Goal: Task Accomplishment & Management: Manage account settings

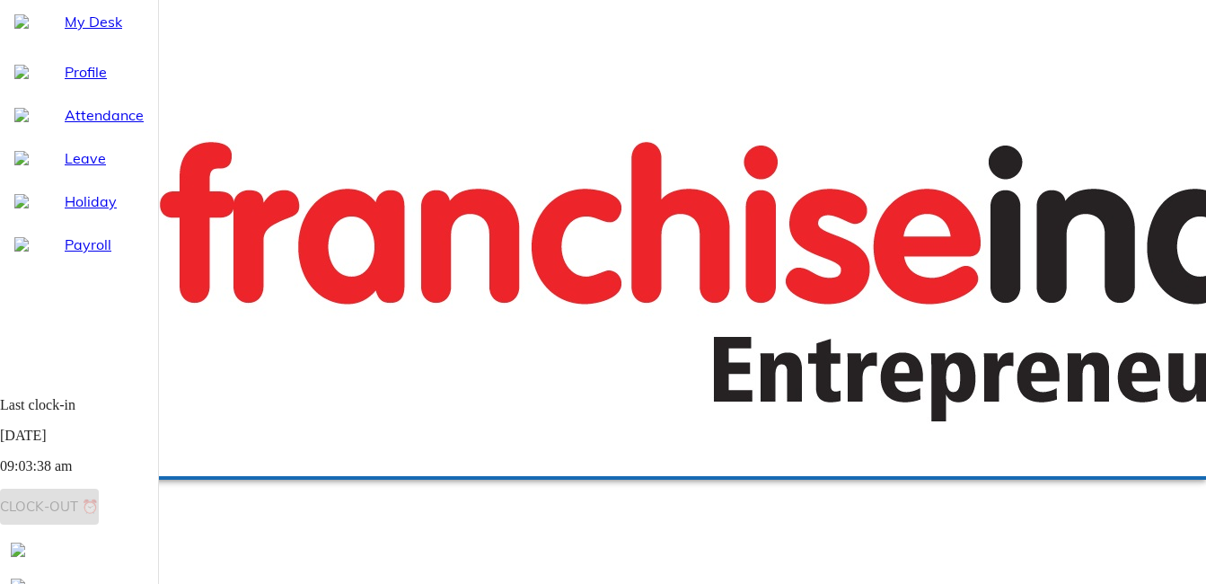
checkbox input "true"
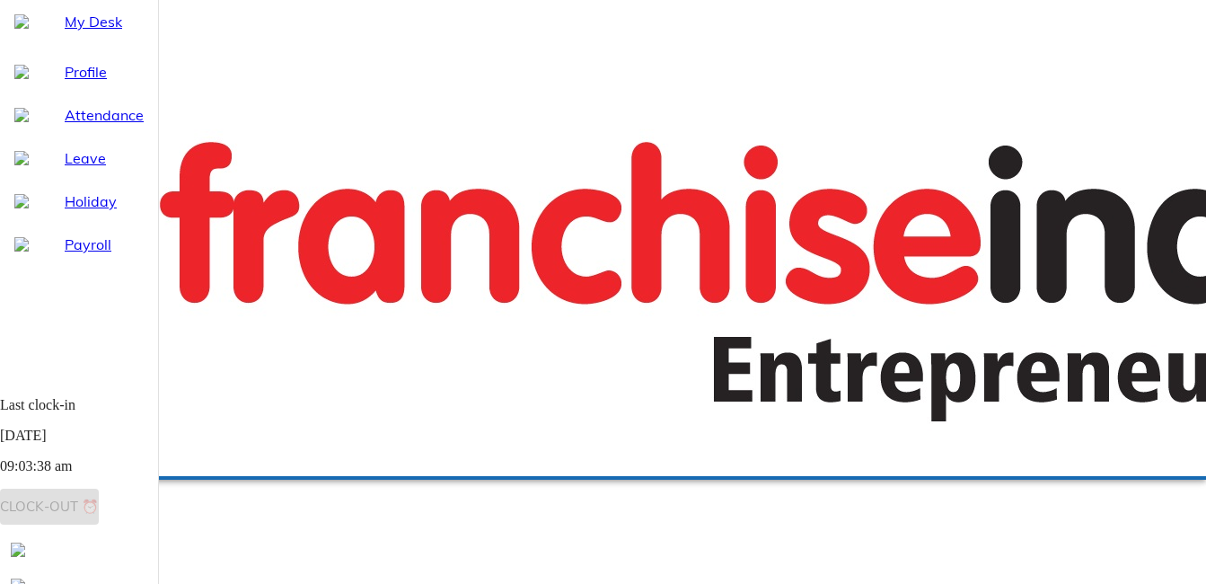
checkbox input "true"
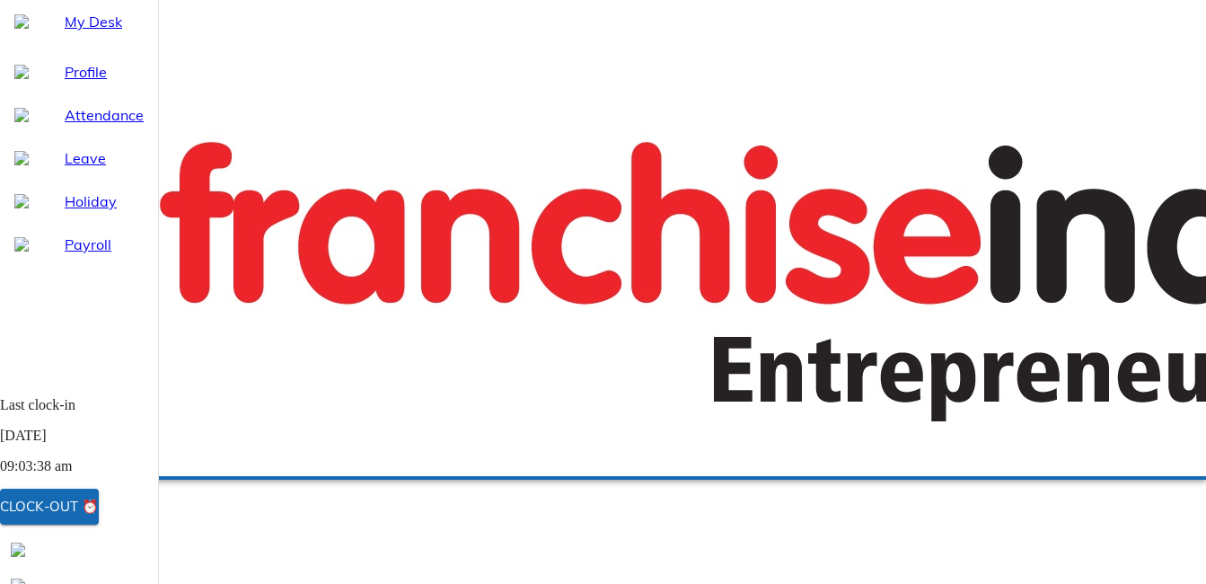
checkbox input "true"
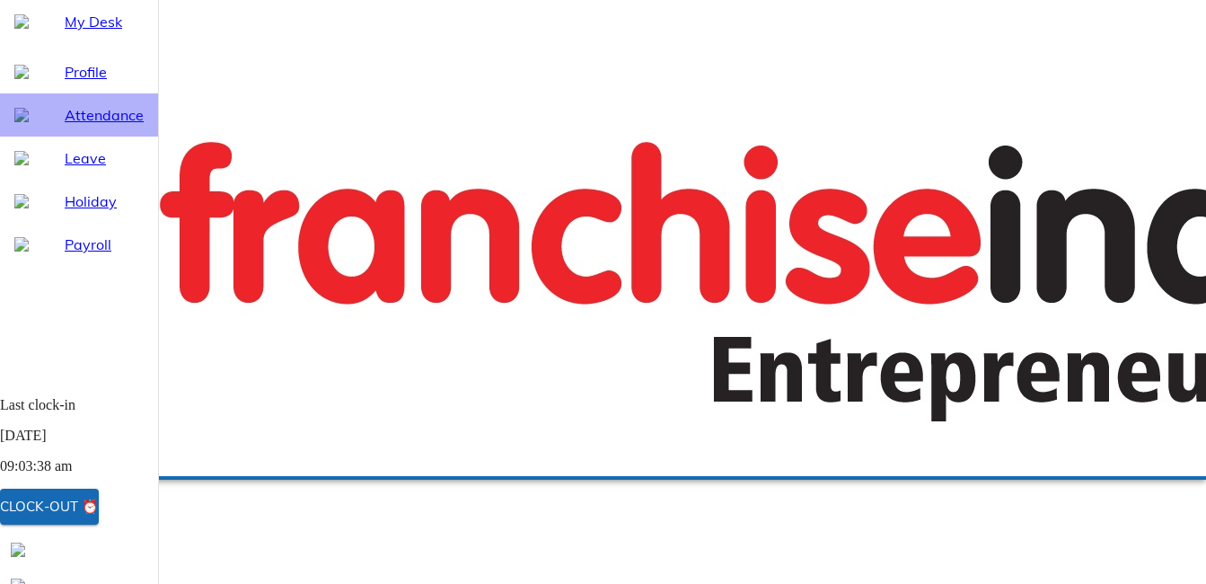
click at [78, 126] on span "Attendance" at bounding box center [104, 115] width 79 height 22
select select "9"
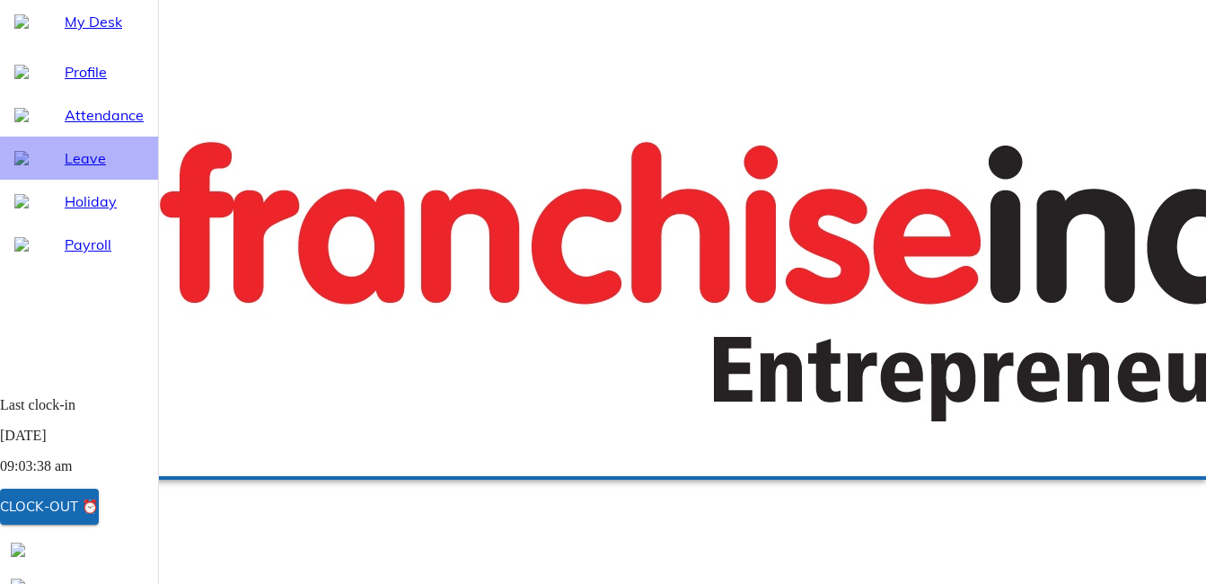
click at [78, 169] on span "Leave" at bounding box center [104, 158] width 79 height 22
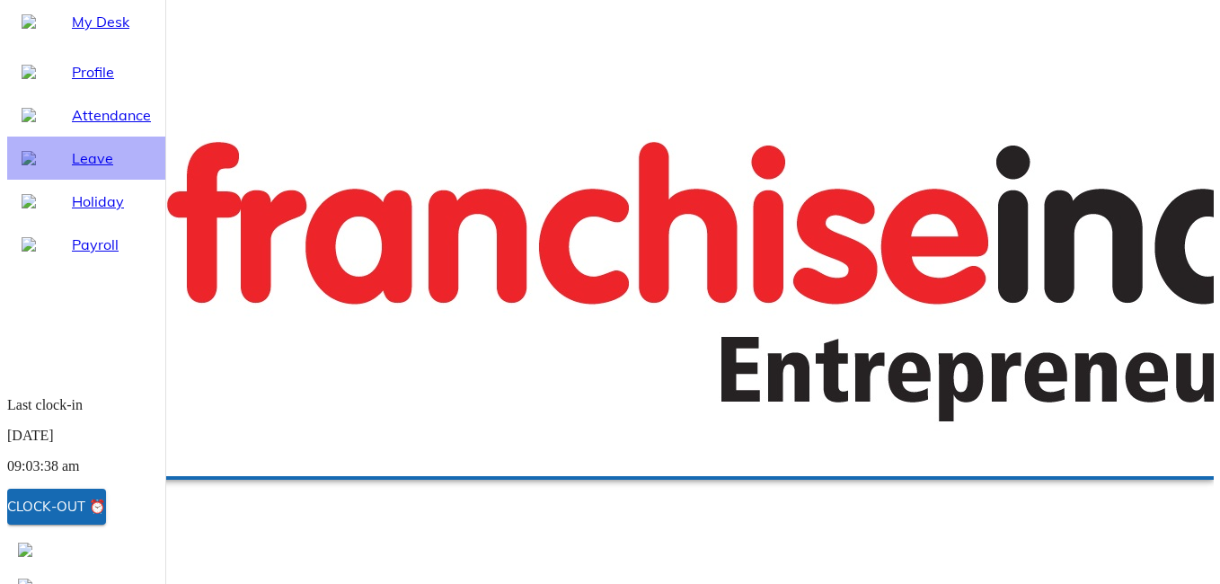
select select "9"
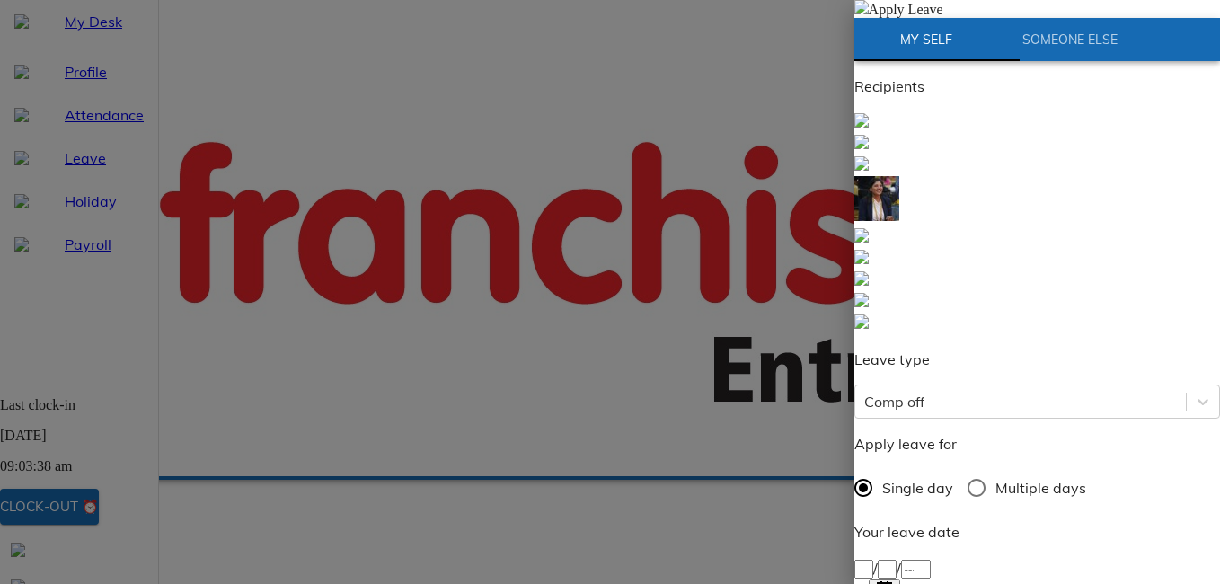
click at [869, 14] on img at bounding box center [861, 7] width 14 height 14
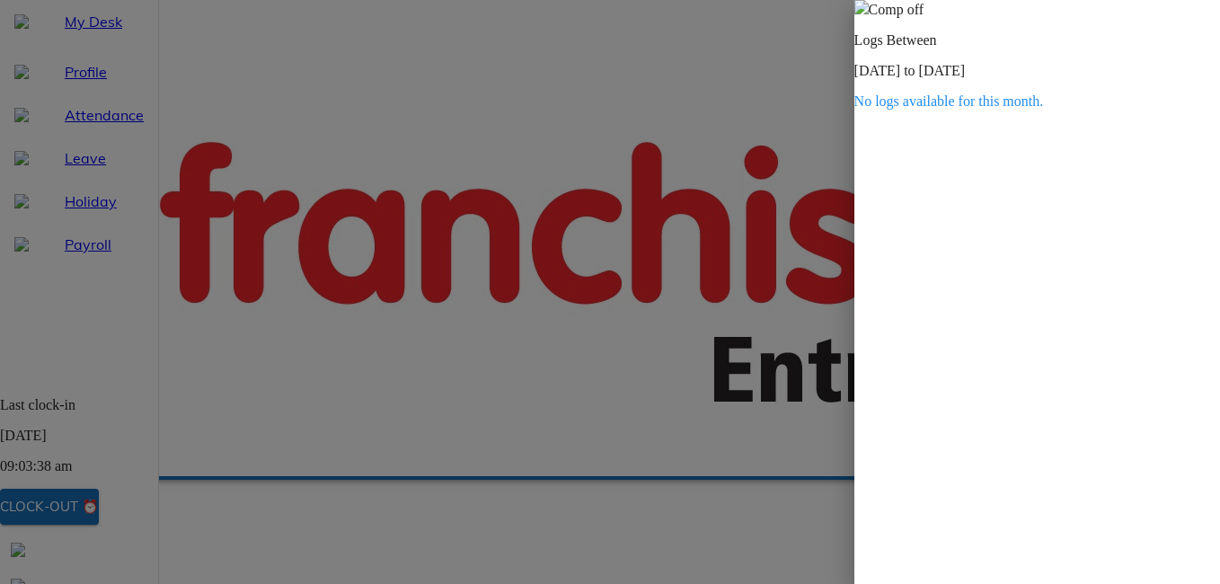
click at [485, 92] on div at bounding box center [610, 292] width 1220 height 584
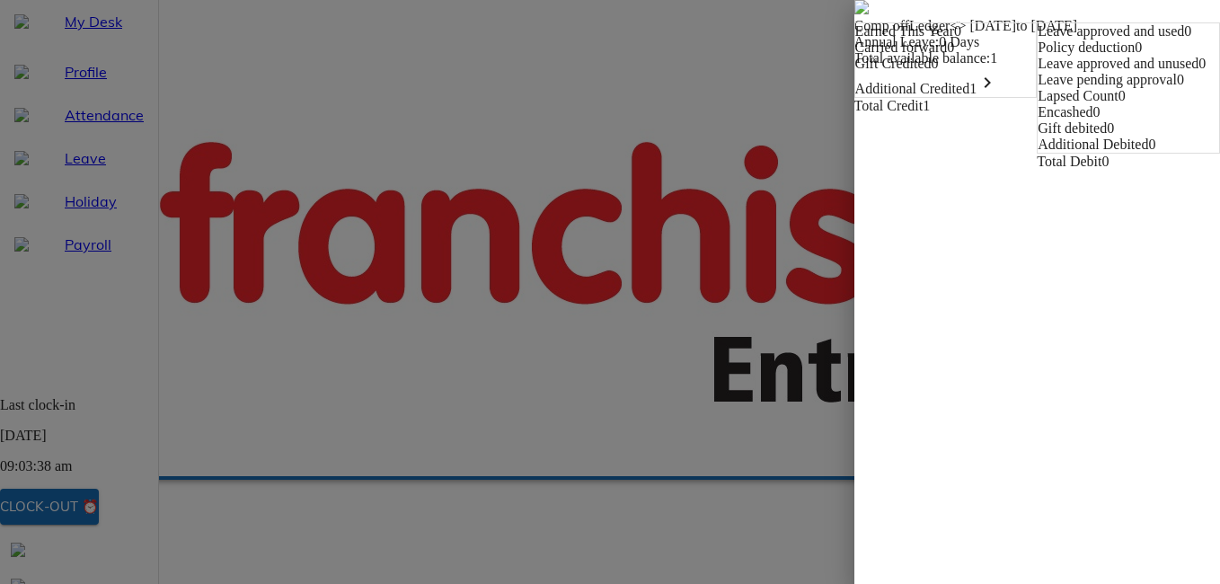
click at [854, 17] on span at bounding box center [861, 9] width 14 height 15
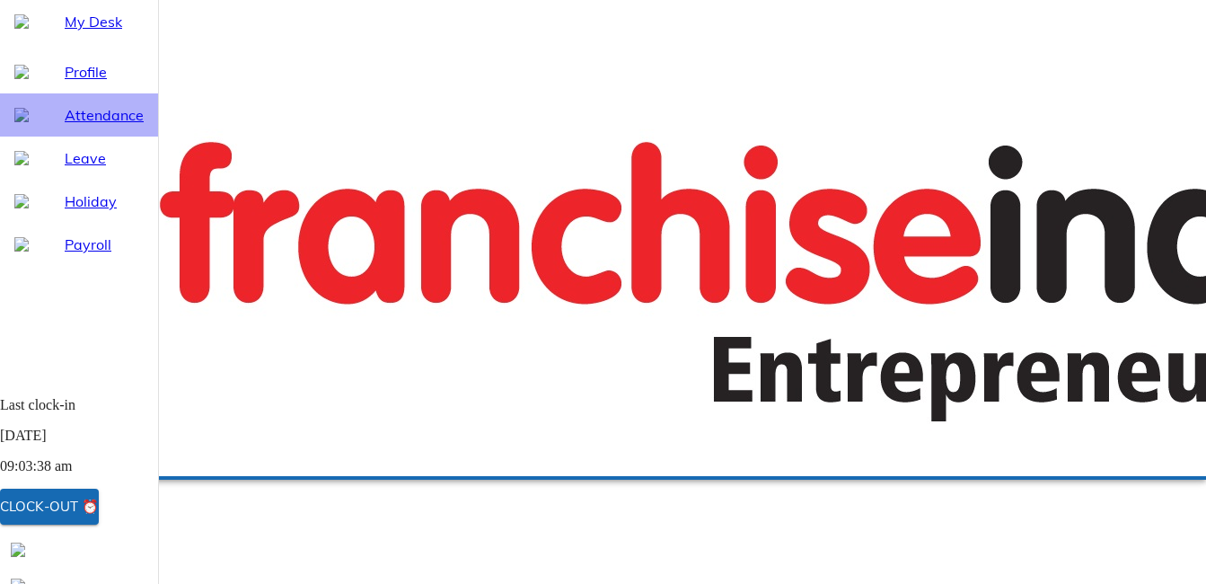
click at [99, 126] on span "Attendance" at bounding box center [104, 115] width 79 height 22
select select "9"
click at [65, 255] on span "Payroll" at bounding box center [104, 245] width 79 height 22
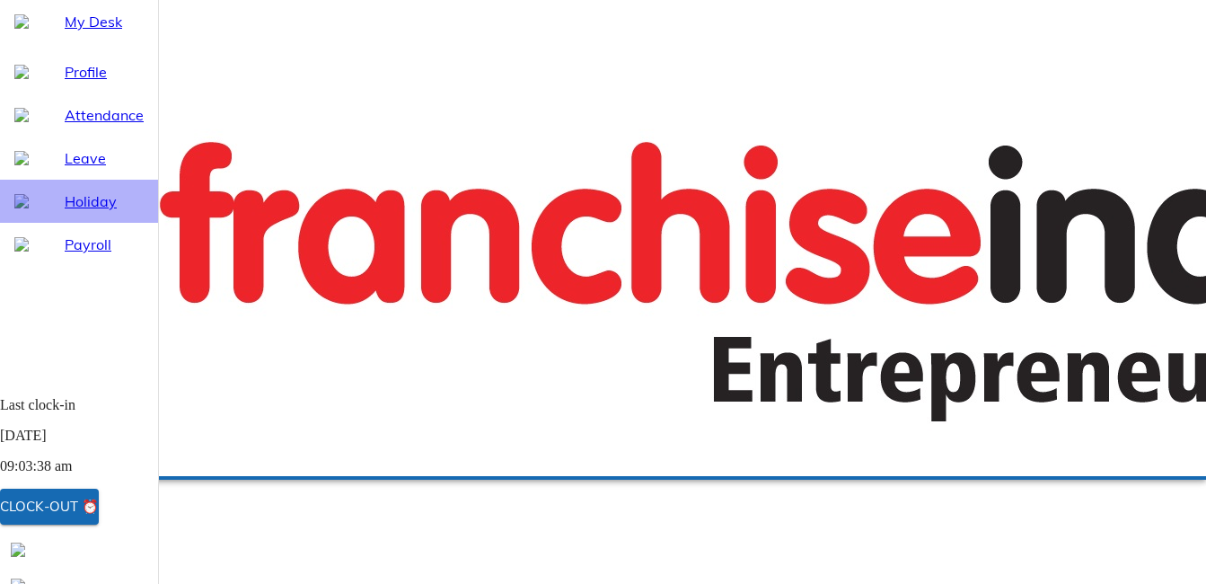
click at [65, 212] on span "Holiday" at bounding box center [104, 201] width 79 height 22
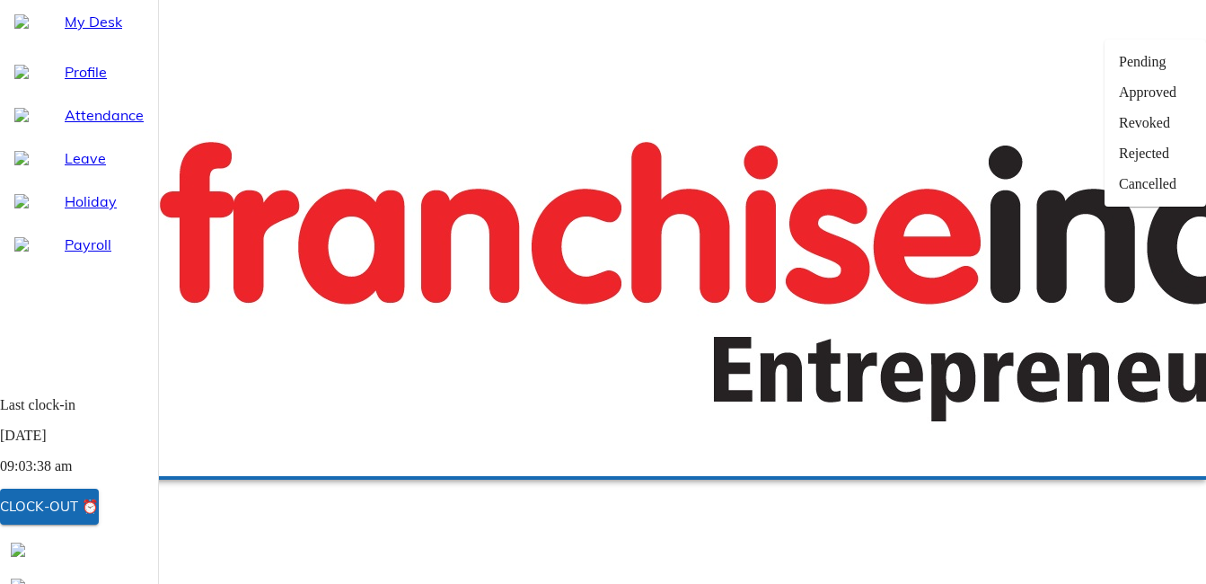
checkbox input "true"
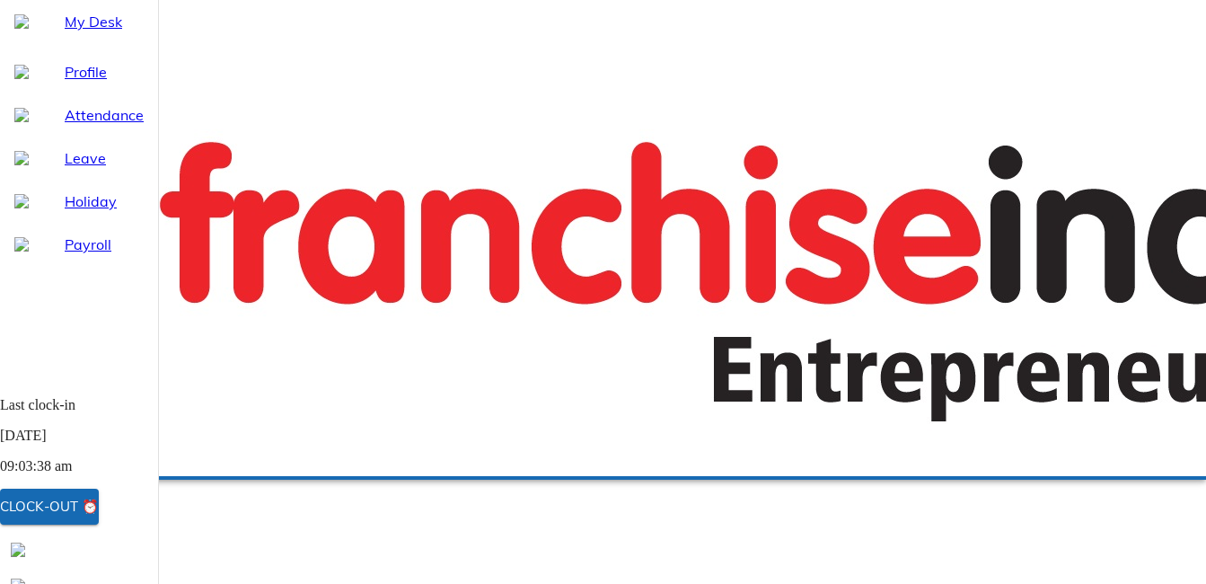
checkbox input "true"
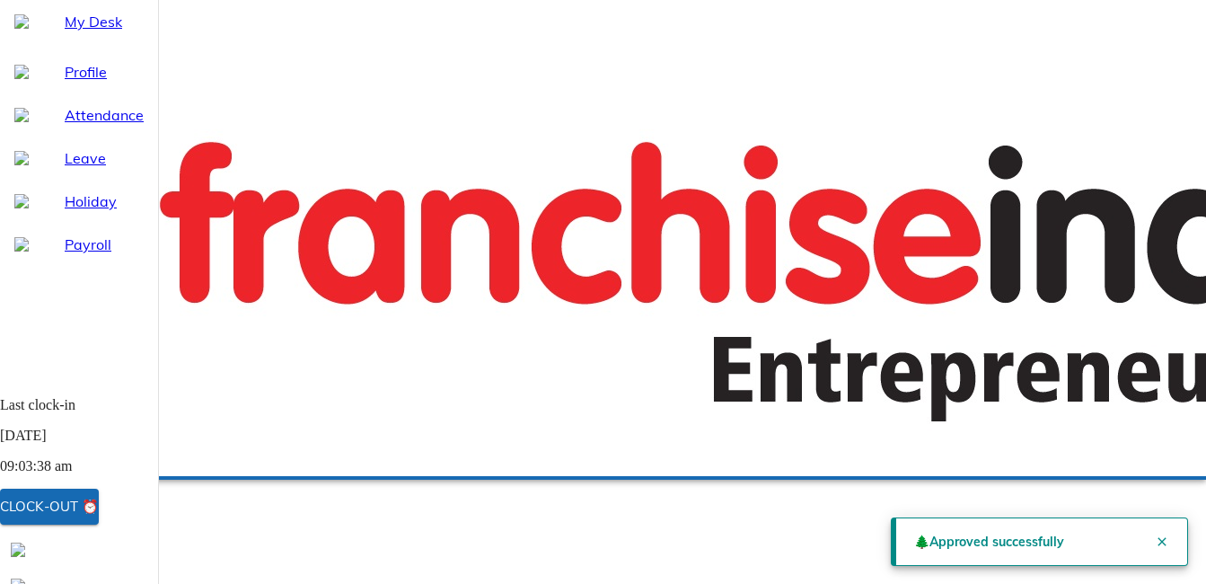
checkbox input "true"
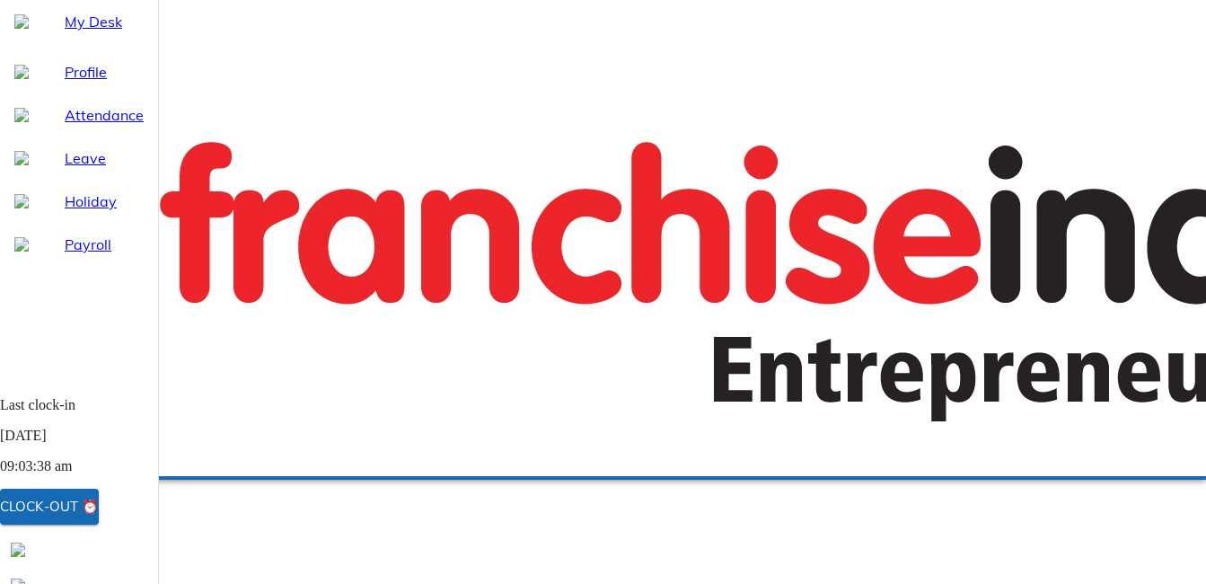
checkbox input "true"
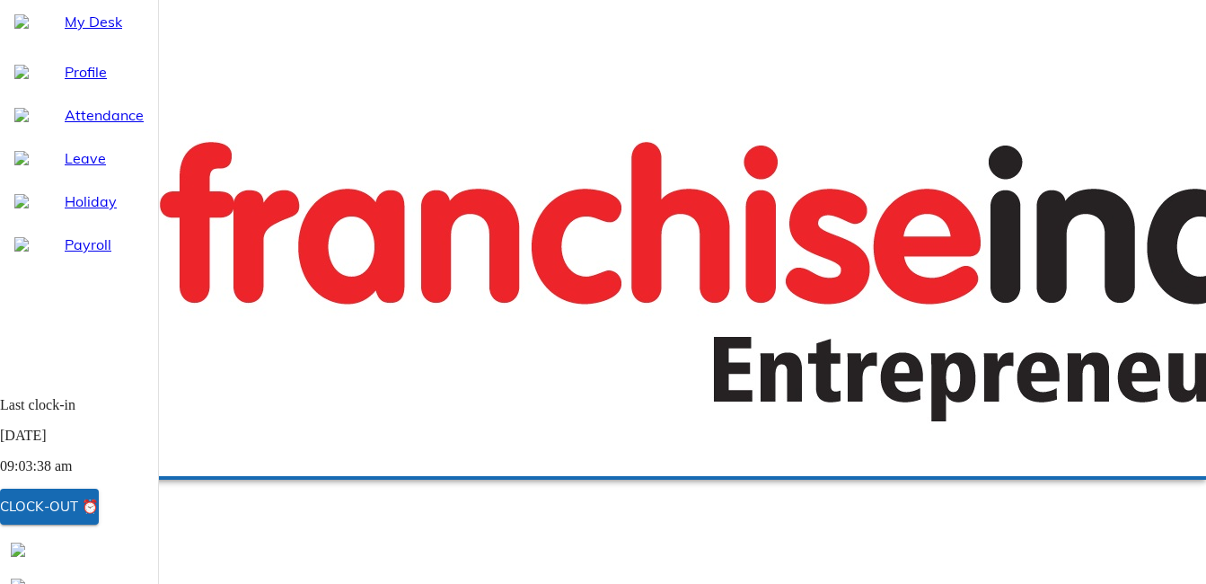
checkbox input "true"
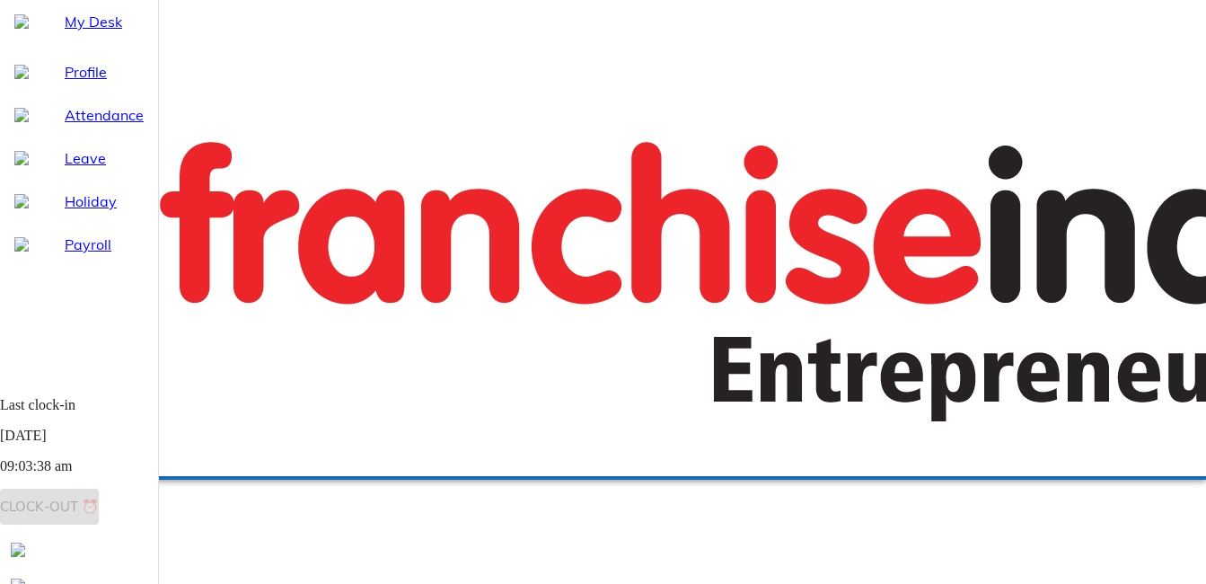
checkbox input "true"
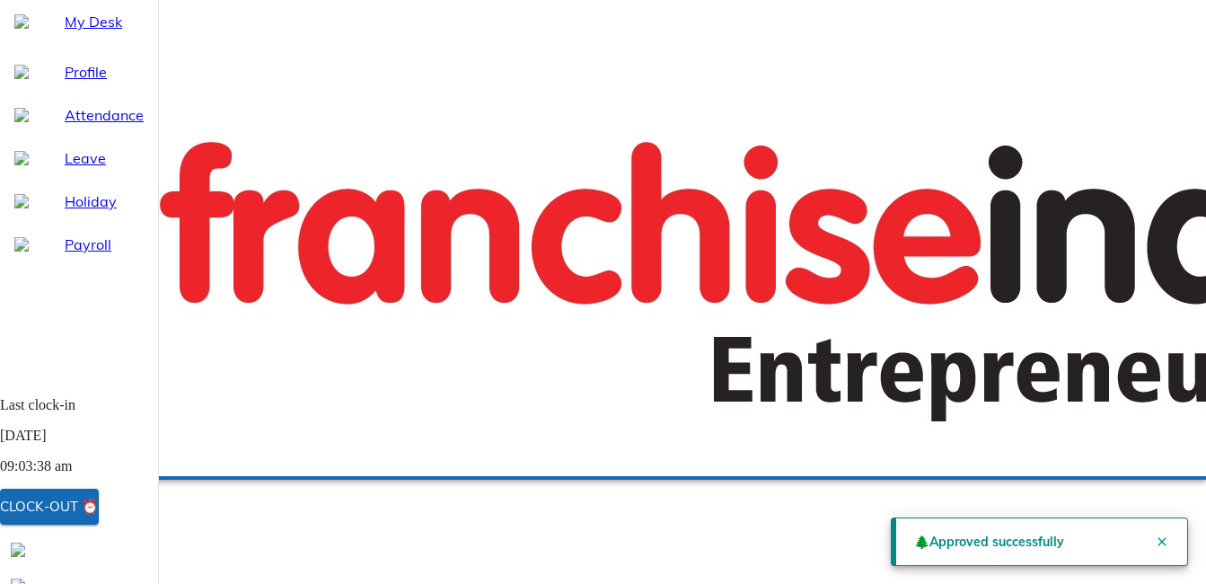
checkbox input "true"
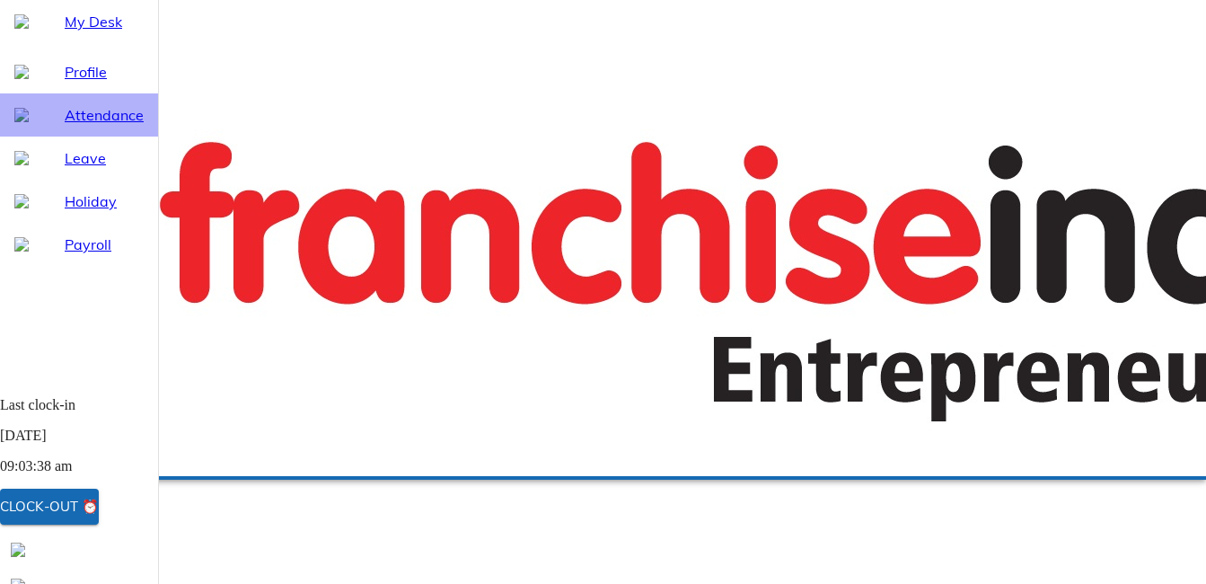
click at [65, 126] on span "Attendance" at bounding box center [104, 115] width 79 height 22
select select "9"
click at [99, 509] on div "Clock-out ⏰" at bounding box center [49, 506] width 99 height 23
